Goal: Find specific page/section: Find specific page/section

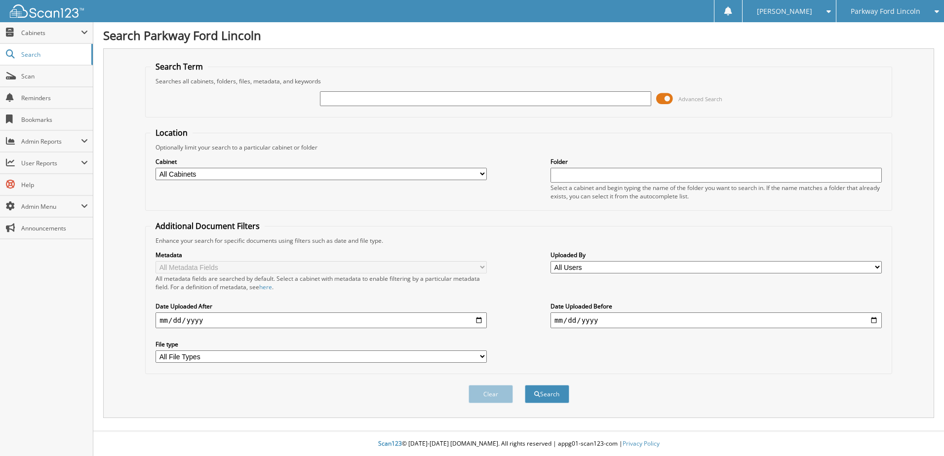
click at [351, 103] on input "text" at bounding box center [485, 98] width 331 height 15
type input "D120200"
click at [545, 400] on button "Search" at bounding box center [547, 394] width 44 height 18
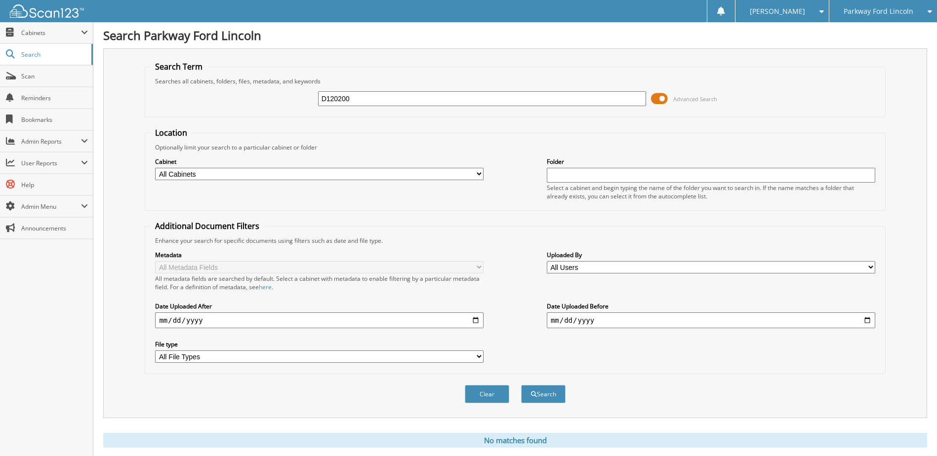
click at [895, 5] on div "Parkway Ford Lincoln" at bounding box center [883, 11] width 98 height 22
click at [873, 27] on link "Kitchener Ford" at bounding box center [883, 30] width 108 height 17
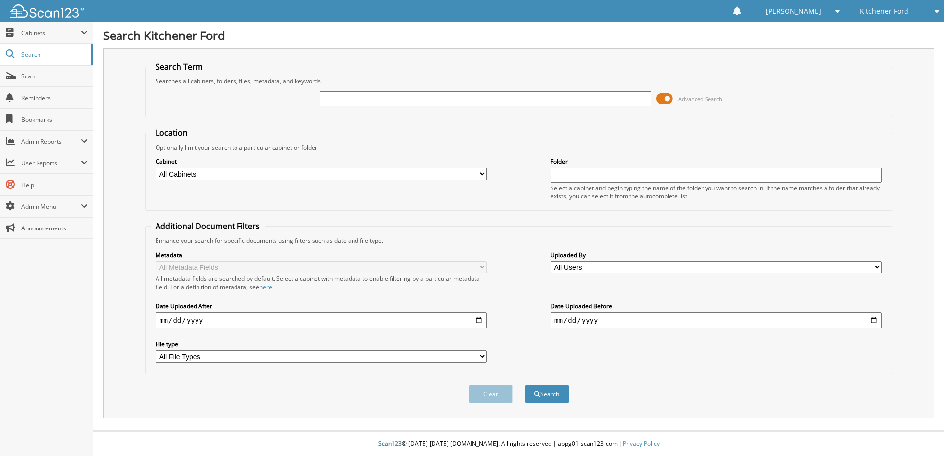
click at [340, 100] on input "text" at bounding box center [485, 98] width 331 height 15
type input "D120200"
click at [552, 391] on button "Search" at bounding box center [547, 394] width 44 height 18
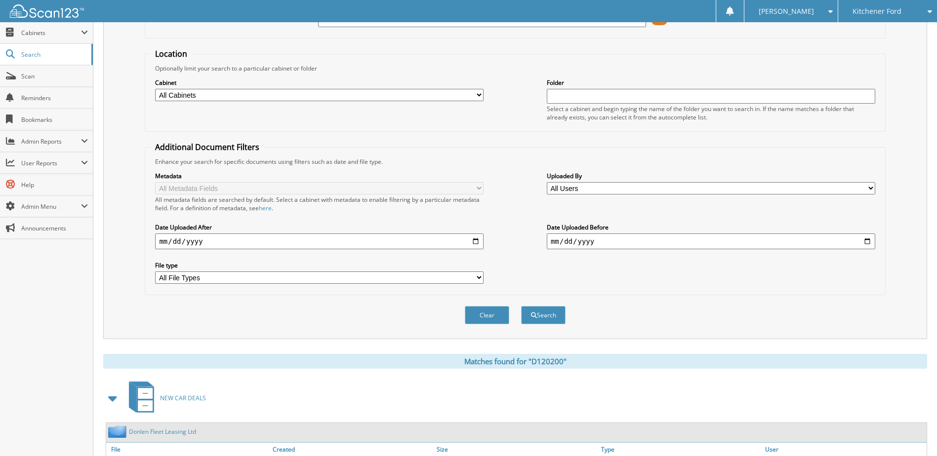
scroll to position [156, 0]
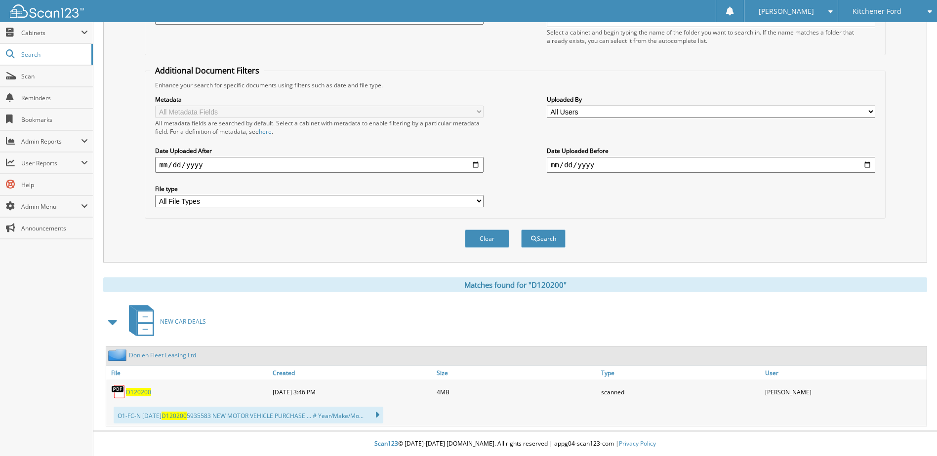
click at [140, 391] on span "D120200" at bounding box center [138, 392] width 25 height 8
